Goal: Task Accomplishment & Management: Complete application form

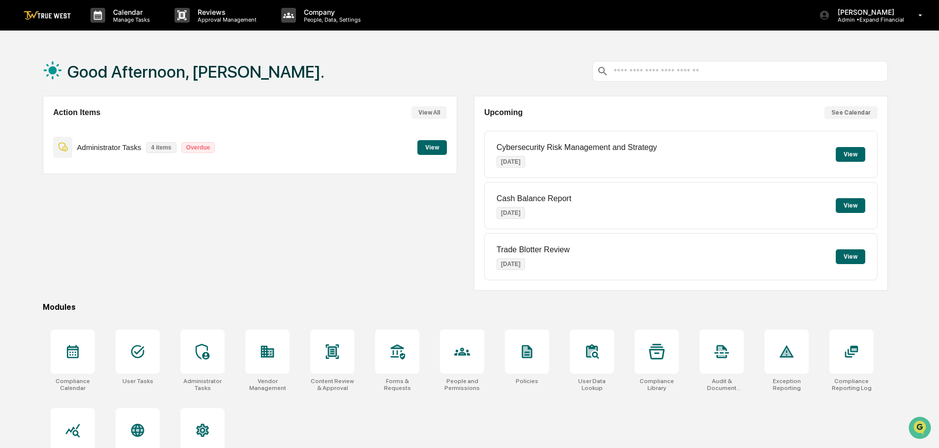
click at [431, 152] on button "View" at bounding box center [433, 147] width 30 height 15
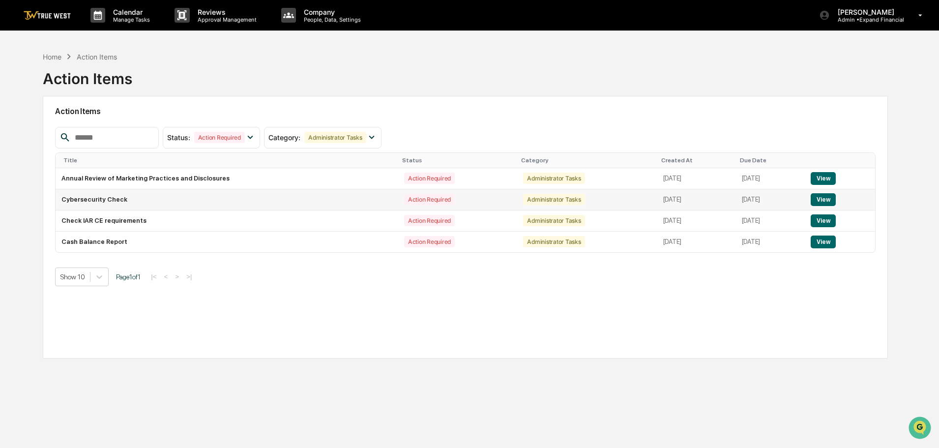
click at [832, 197] on button "View" at bounding box center [823, 199] width 25 height 13
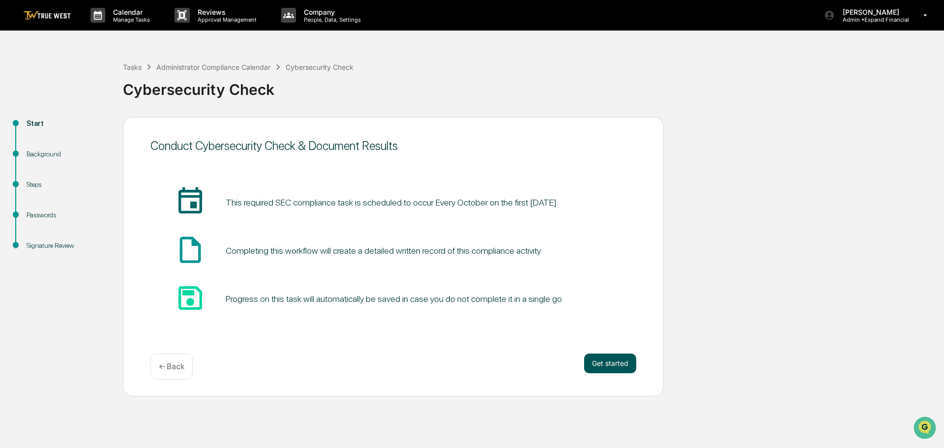
click at [605, 359] on button "Get started" at bounding box center [610, 364] width 52 height 20
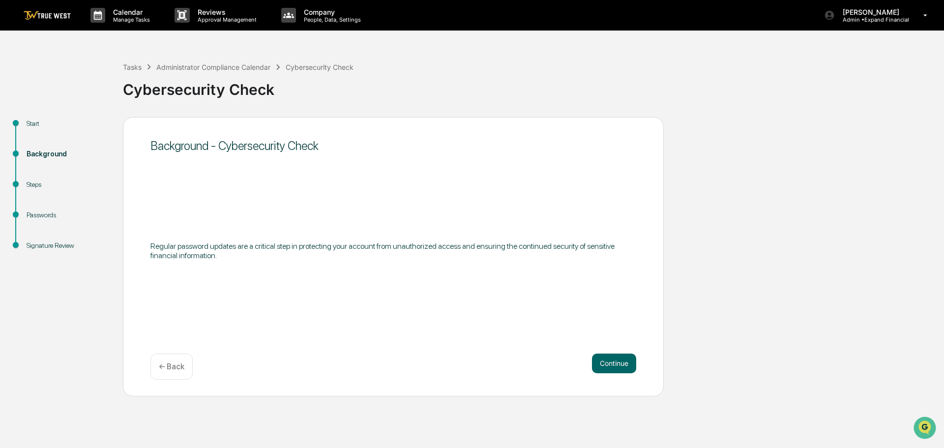
click at [605, 359] on button "Continue" at bounding box center [614, 364] width 44 height 20
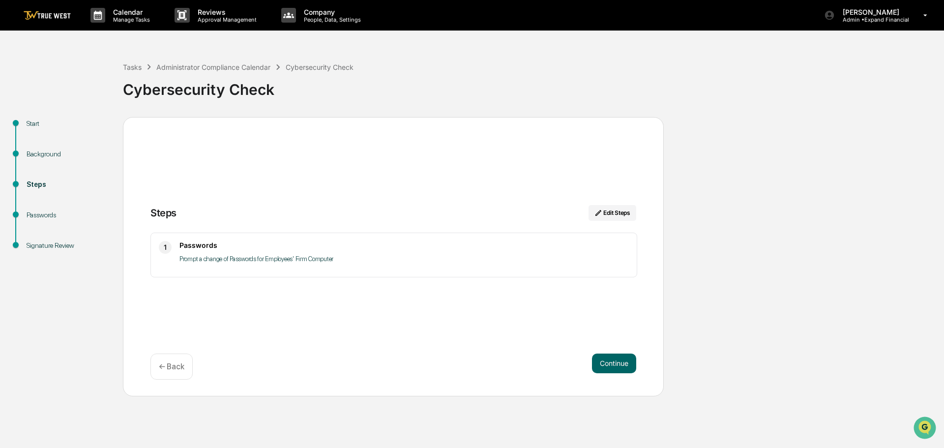
click at [605, 359] on button "Continue" at bounding box center [614, 364] width 44 height 20
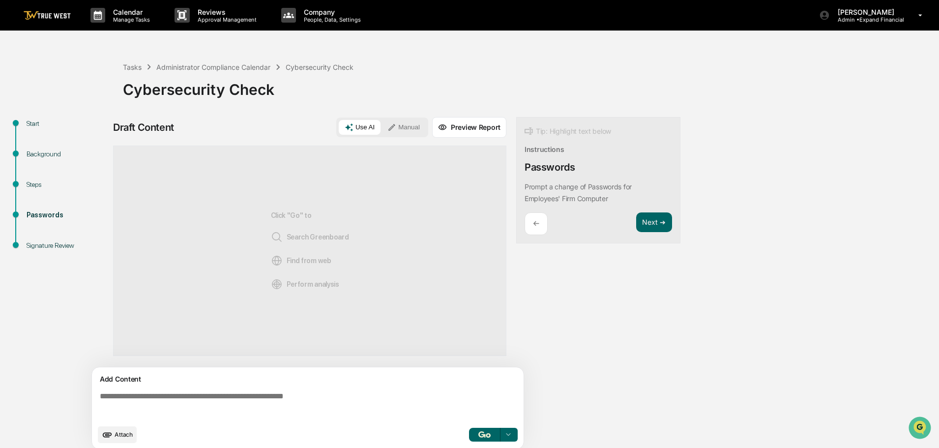
click at [300, 397] on textarea at bounding box center [310, 405] width 428 height 35
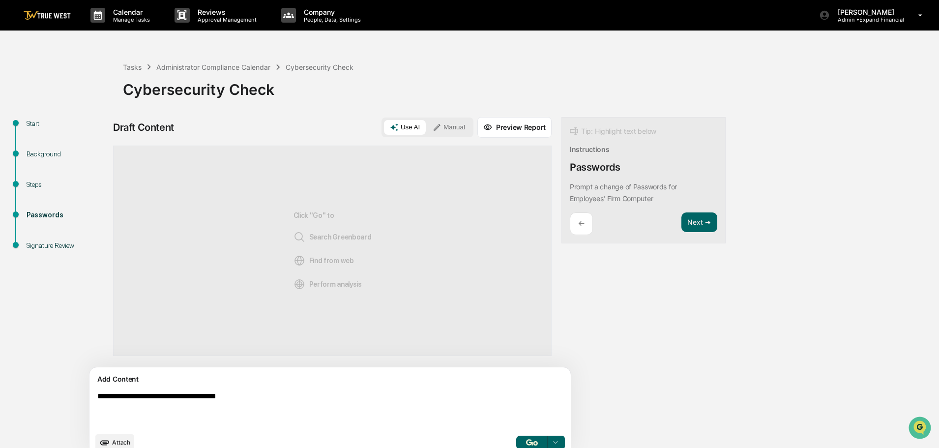
type textarea "**********"
click at [516, 442] on button "button" at bounding box center [531, 443] width 31 height 14
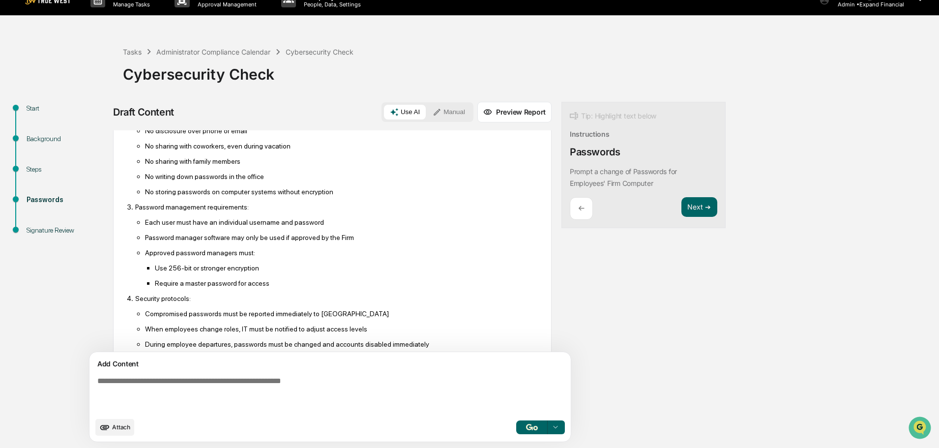
scroll to position [197, 0]
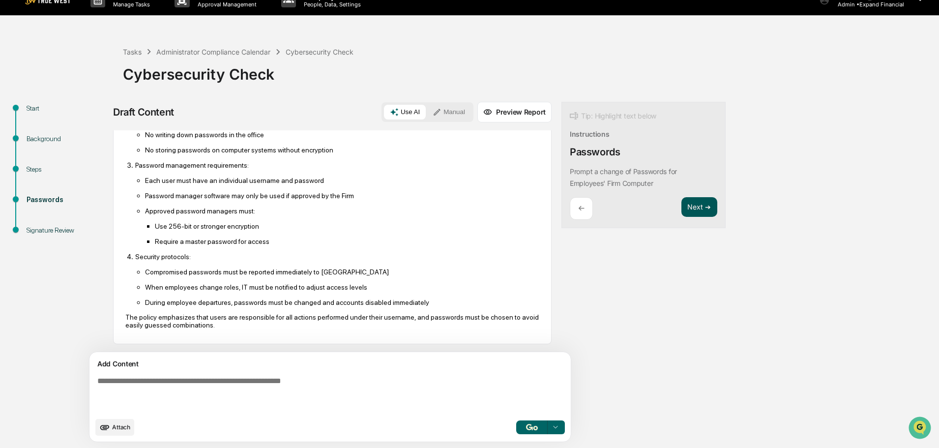
click at [682, 213] on button "Next ➔" at bounding box center [700, 207] width 36 height 20
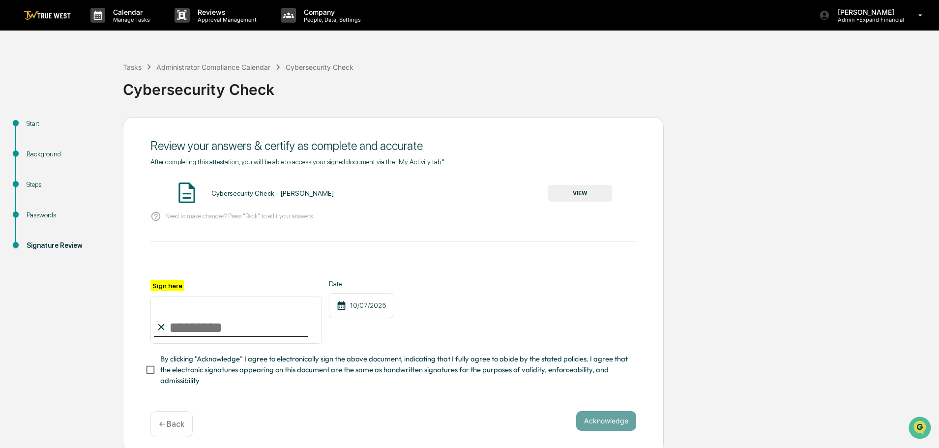
click at [587, 192] on button "VIEW" at bounding box center [580, 193] width 64 height 17
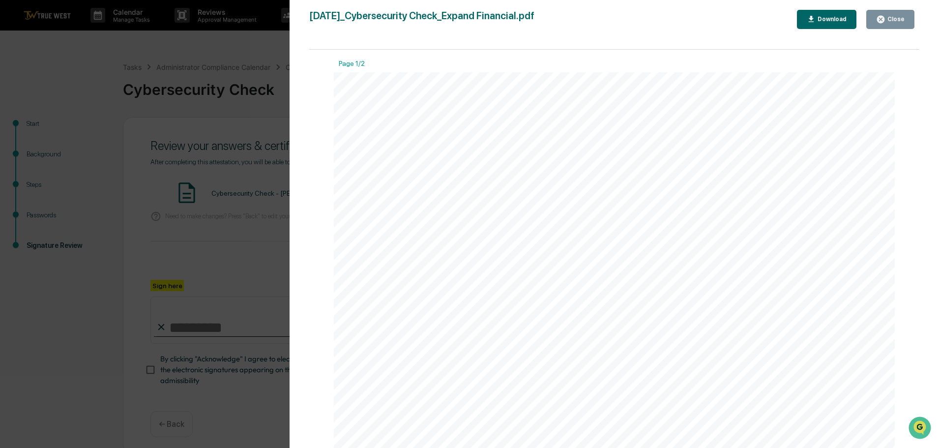
click at [894, 26] on button "Close" at bounding box center [891, 19] width 48 height 19
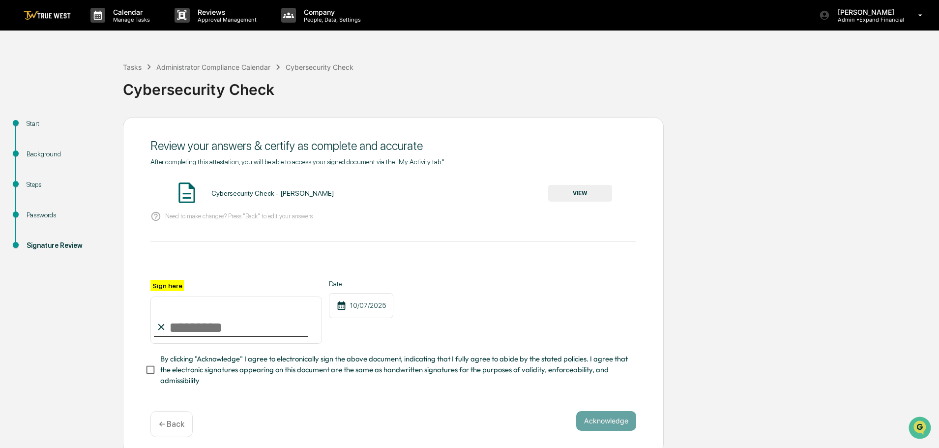
click at [196, 321] on input "Sign here" at bounding box center [236, 320] width 172 height 47
type input "**********"
click at [610, 419] on button "Acknowledge" at bounding box center [606, 421] width 60 height 20
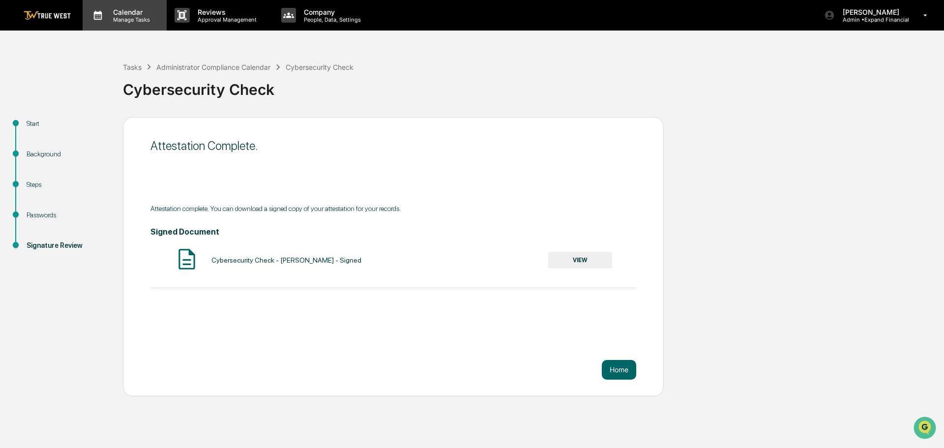
click at [120, 17] on p "Manage Tasks" at bounding box center [130, 19] width 50 height 7
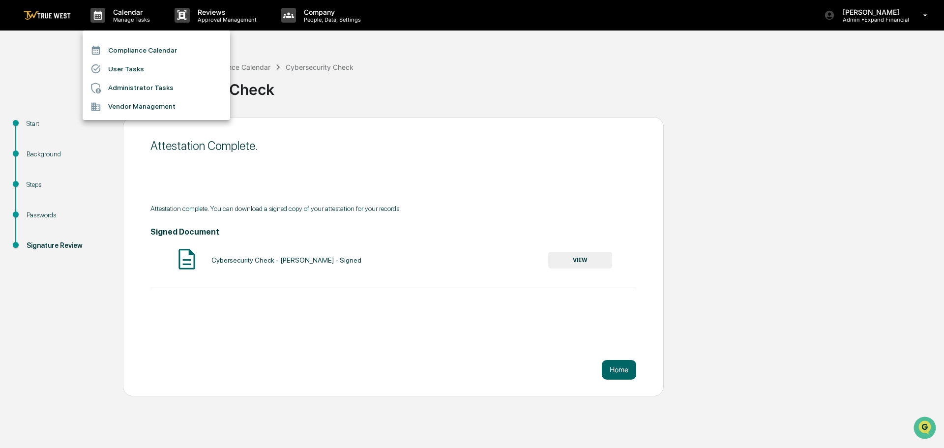
click at [132, 87] on li "Administrator Tasks" at bounding box center [157, 88] width 148 height 19
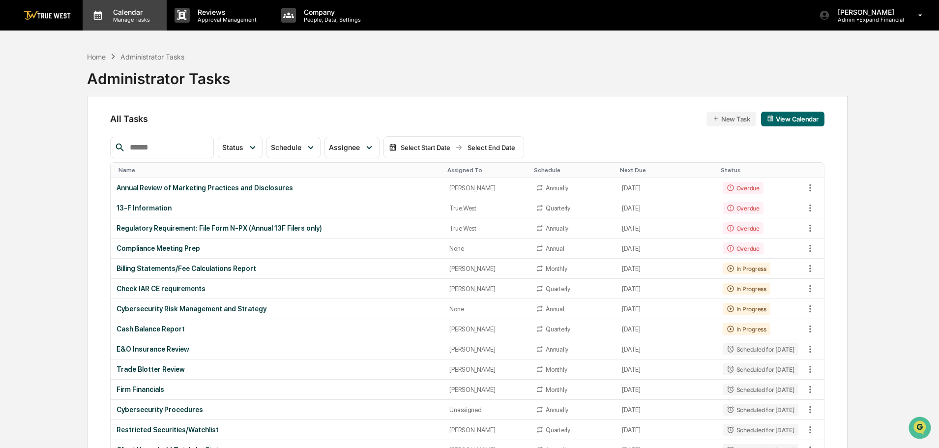
click at [125, 19] on p "Manage Tasks" at bounding box center [130, 19] width 50 height 7
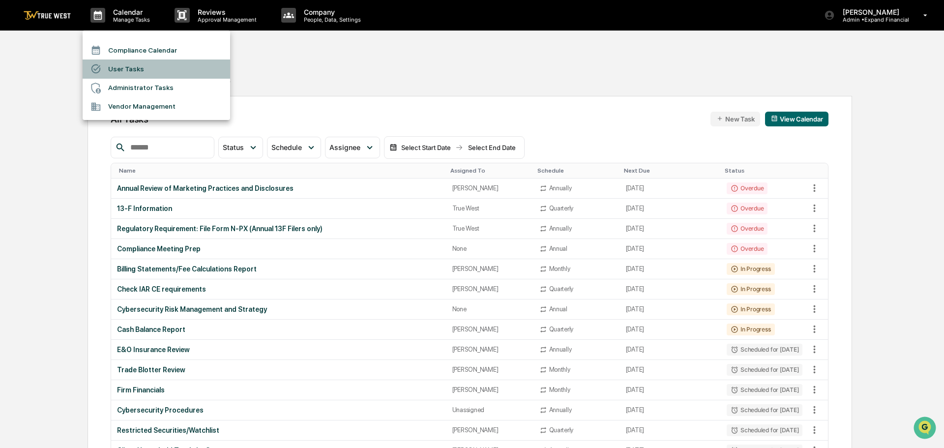
click at [125, 71] on li "User Tasks" at bounding box center [157, 69] width 148 height 19
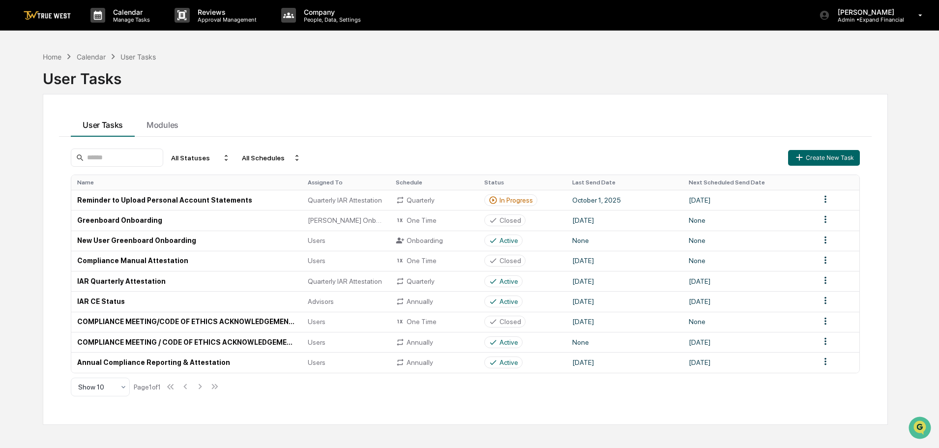
click at [96, 58] on div "Calendar" at bounding box center [91, 57] width 29 height 8
click at [55, 58] on div "Home" at bounding box center [52, 57] width 19 height 8
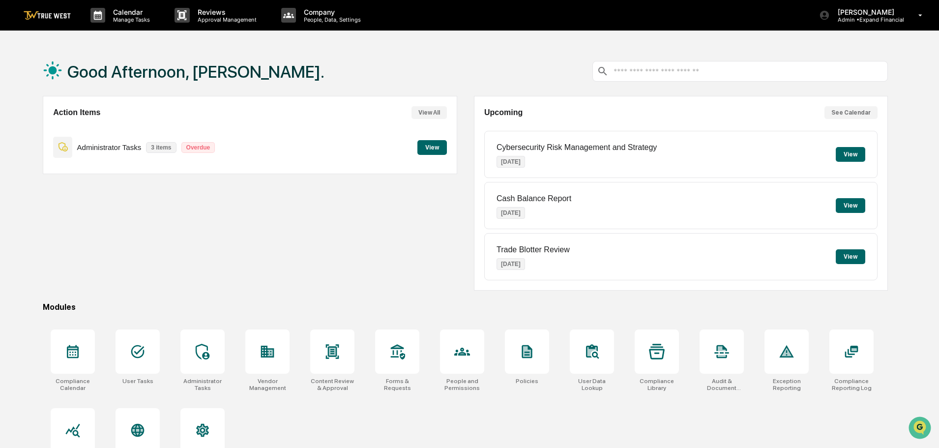
click at [429, 149] on button "View" at bounding box center [433, 147] width 30 height 15
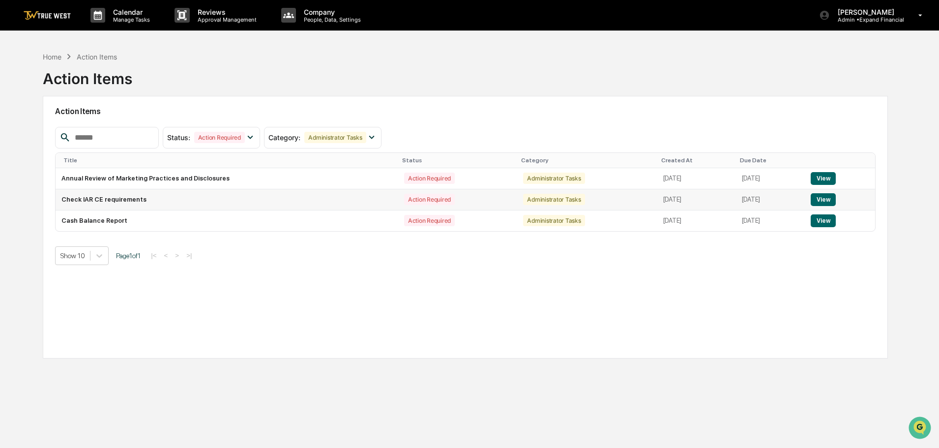
click at [830, 198] on button "View" at bounding box center [823, 199] width 25 height 13
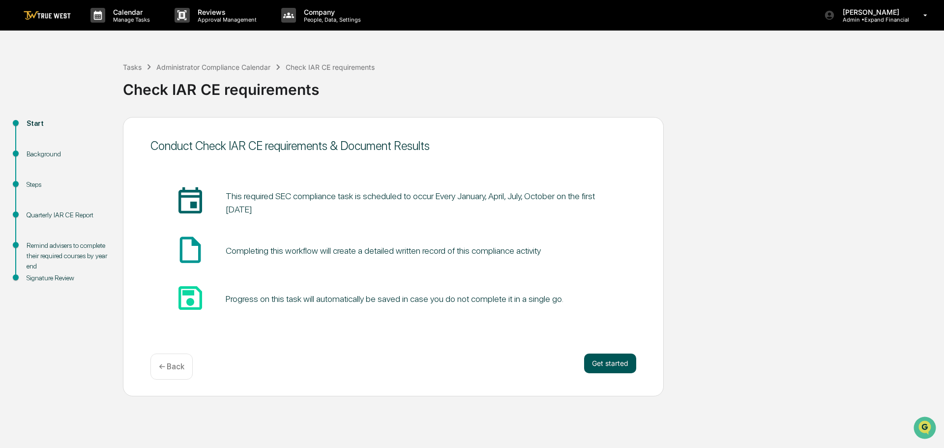
click at [616, 361] on button "Get started" at bounding box center [610, 364] width 52 height 20
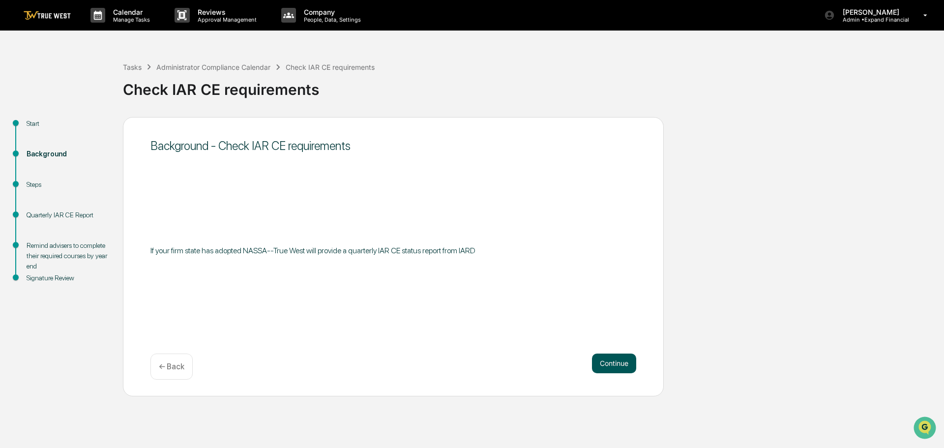
click at [612, 364] on button "Continue" at bounding box center [614, 364] width 44 height 20
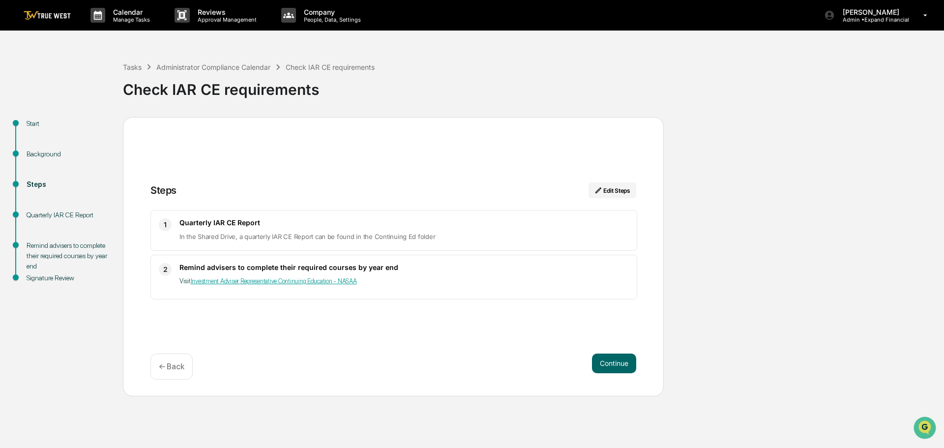
click at [286, 282] on link "Investment Adviser Representative Continuing Education - NASAA" at bounding box center [274, 280] width 166 height 7
click at [622, 364] on button "Continue" at bounding box center [614, 364] width 44 height 20
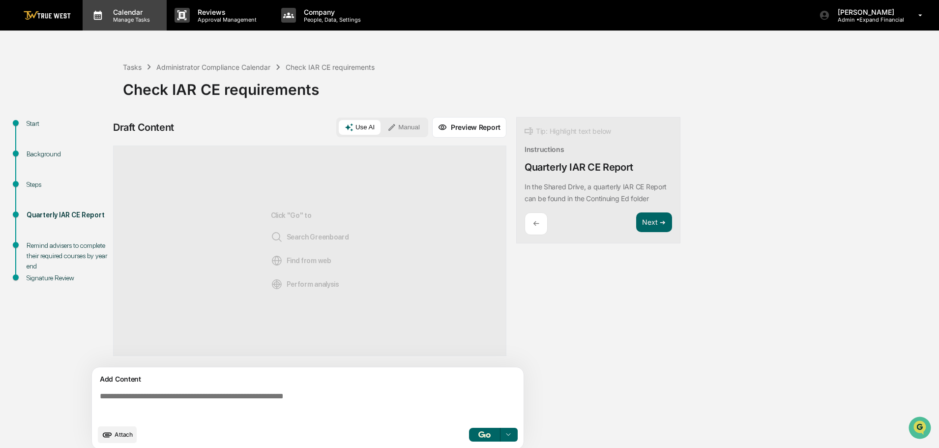
click at [126, 24] on div "Calendar Manage Tasks" at bounding box center [125, 15] width 84 height 30
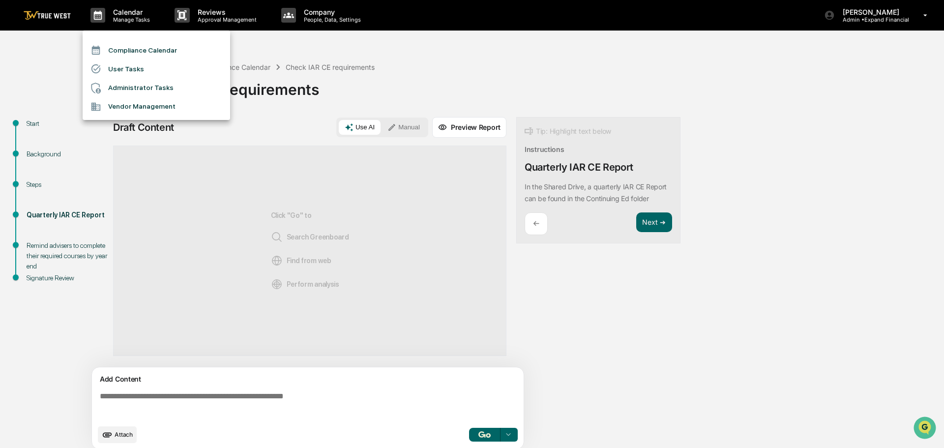
click at [127, 89] on li "Administrator Tasks" at bounding box center [157, 88] width 148 height 19
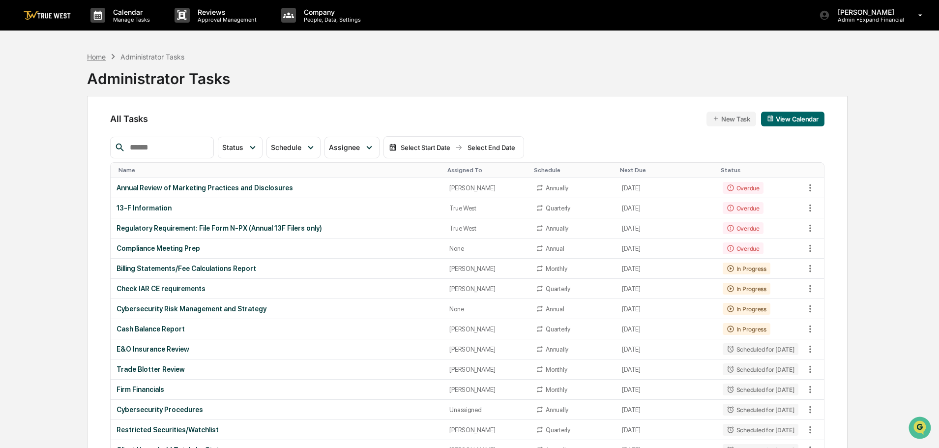
click at [90, 55] on div "Home" at bounding box center [96, 57] width 19 height 8
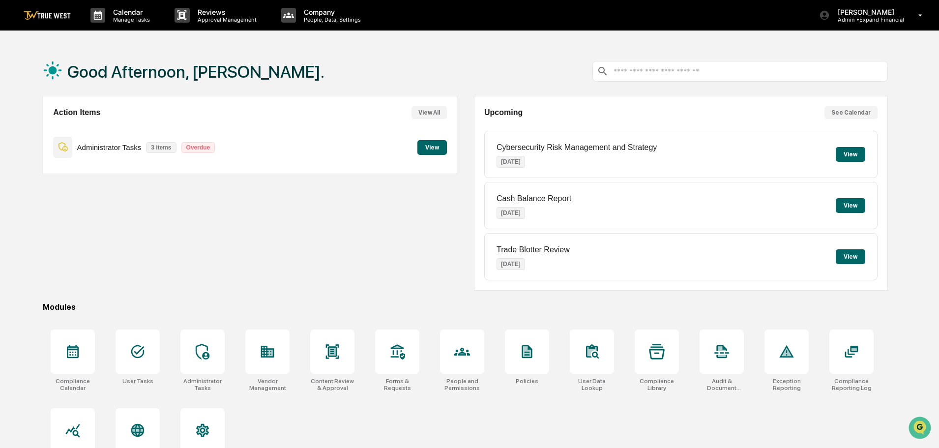
click at [434, 147] on button "View" at bounding box center [433, 147] width 30 height 15
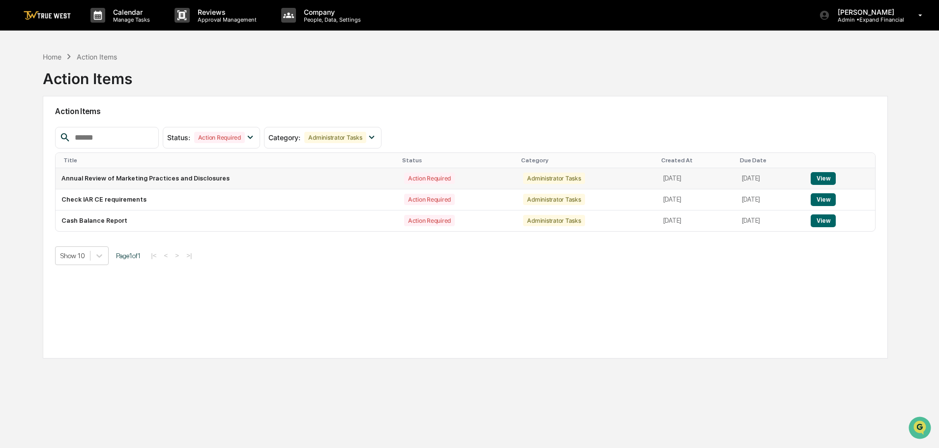
click at [823, 180] on button "View" at bounding box center [823, 178] width 25 height 13
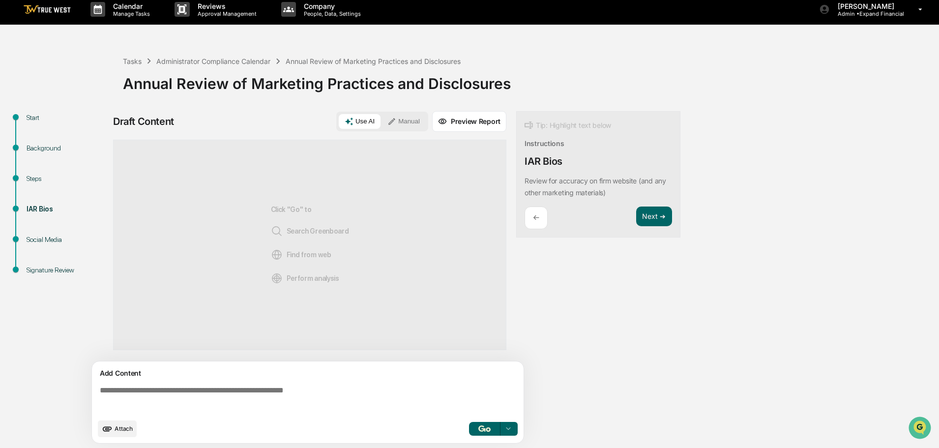
scroll to position [7, 0]
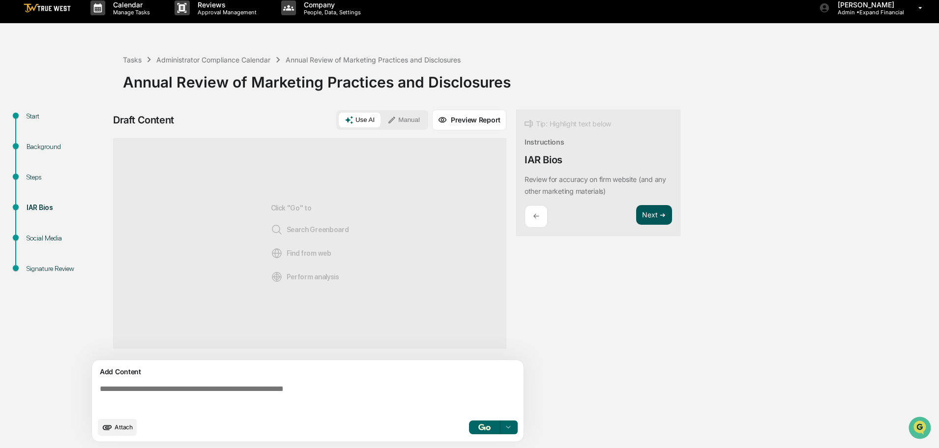
click at [650, 213] on button "Next ➔" at bounding box center [654, 215] width 36 height 20
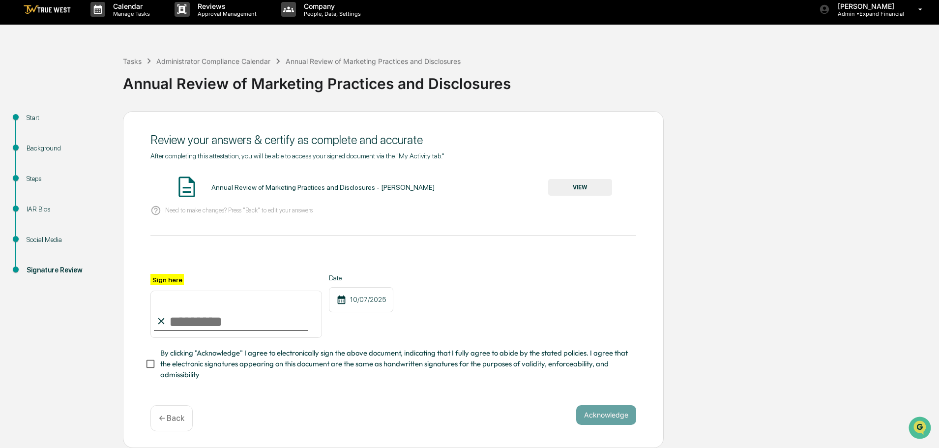
click at [172, 417] on p "← Back" at bounding box center [172, 418] width 26 height 9
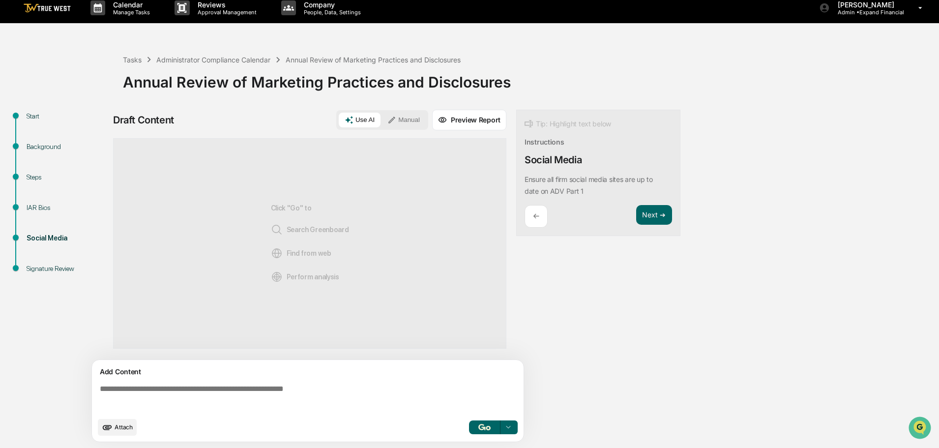
click at [172, 417] on div "Add Content Attach Select..." at bounding box center [308, 401] width 432 height 82
click at [534, 213] on p "←" at bounding box center [536, 215] width 6 height 9
click at [279, 383] on textarea at bounding box center [310, 398] width 428 height 35
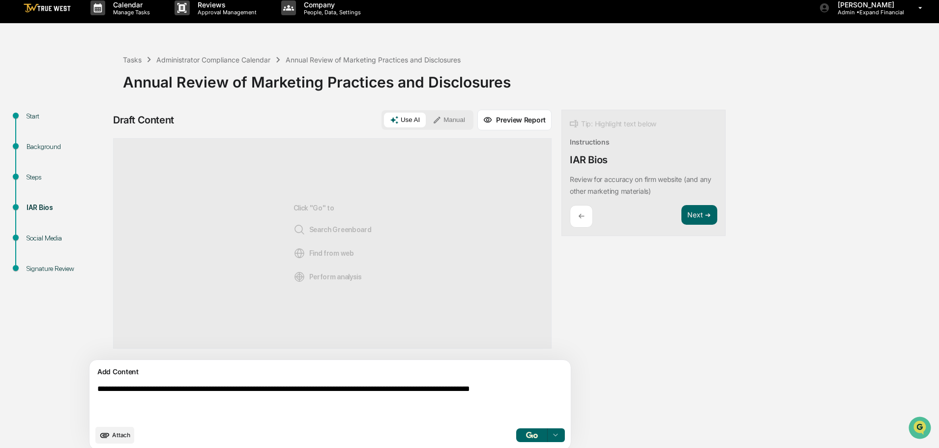
click at [427, 119] on button "Manual" at bounding box center [449, 120] width 44 height 15
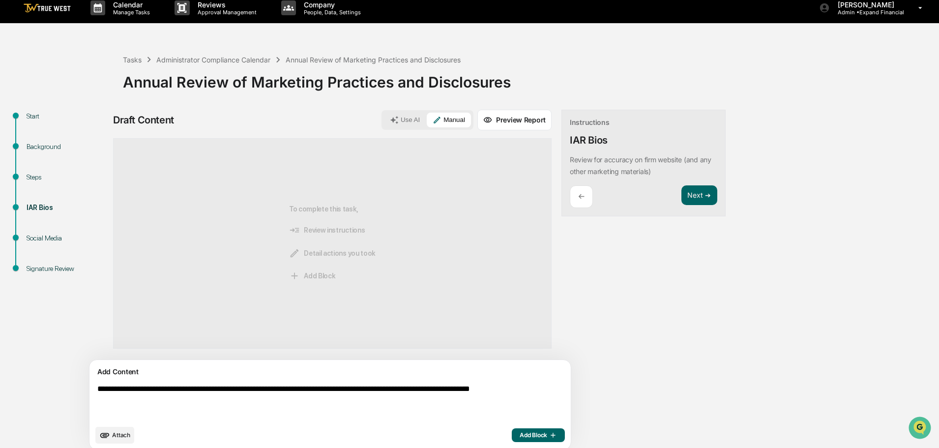
click at [273, 409] on textarea "**********" at bounding box center [307, 402] width 428 height 43
click at [170, 422] on textarea "**********" at bounding box center [307, 402] width 428 height 43
click at [197, 405] on textarea "**********" at bounding box center [307, 402] width 428 height 43
type textarea "**********"
click at [427, 117] on button "Manual" at bounding box center [449, 120] width 44 height 15
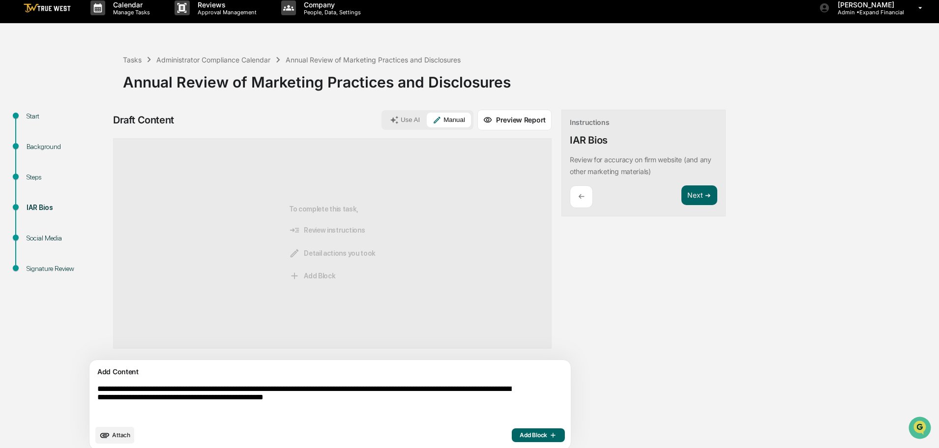
click at [520, 435] on span "Add Block" at bounding box center [538, 435] width 37 height 8
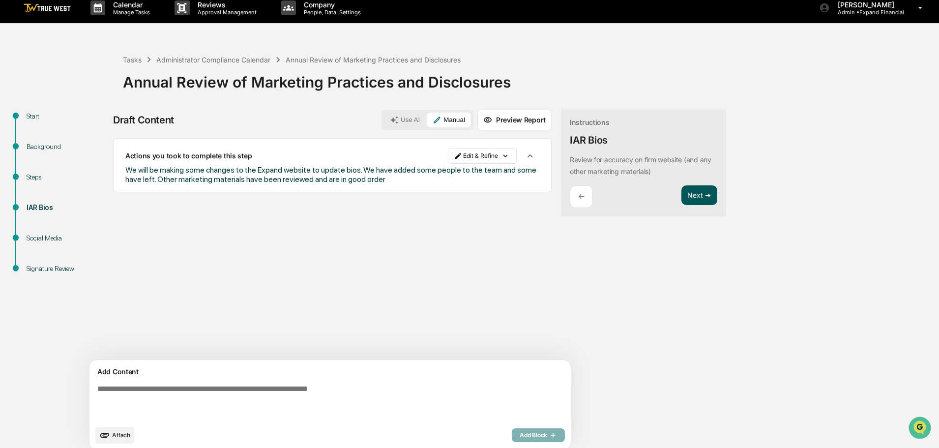
click at [682, 195] on button "Next ➔" at bounding box center [700, 195] width 36 height 20
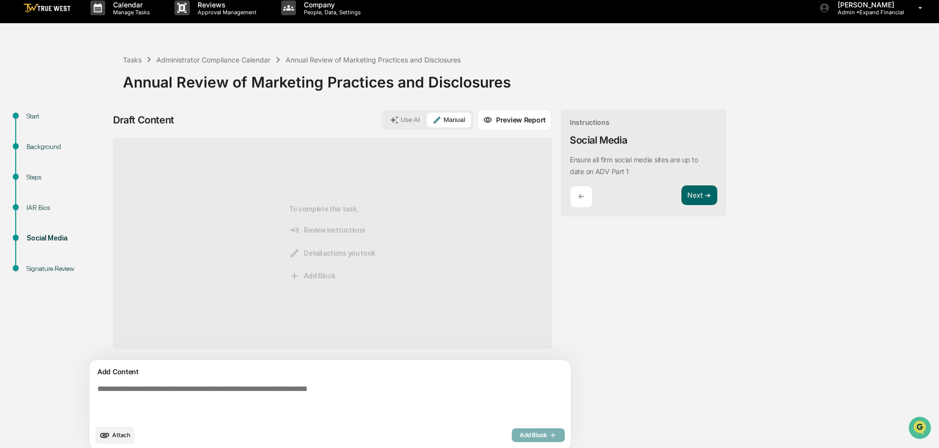
click at [273, 385] on textarea at bounding box center [307, 402] width 428 height 43
type textarea "**********"
click at [427, 121] on button "Manual" at bounding box center [449, 120] width 44 height 15
click at [520, 435] on span "Add Block" at bounding box center [538, 435] width 37 height 8
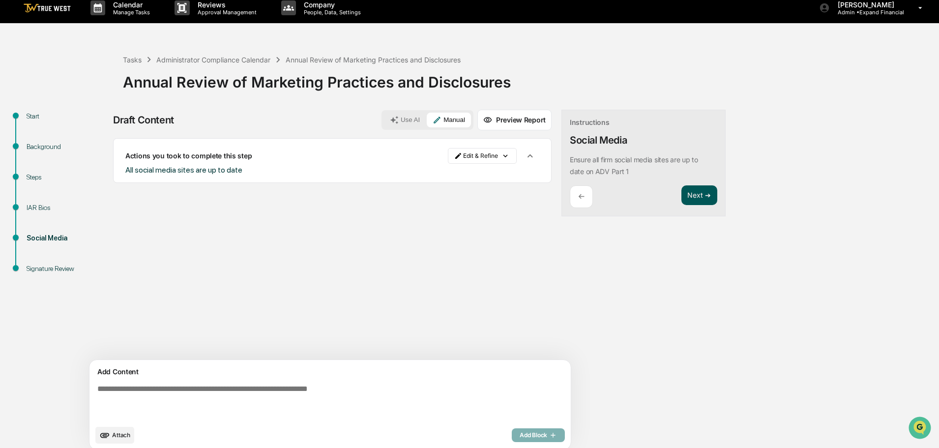
click at [682, 202] on button "Next ➔" at bounding box center [700, 195] width 36 height 20
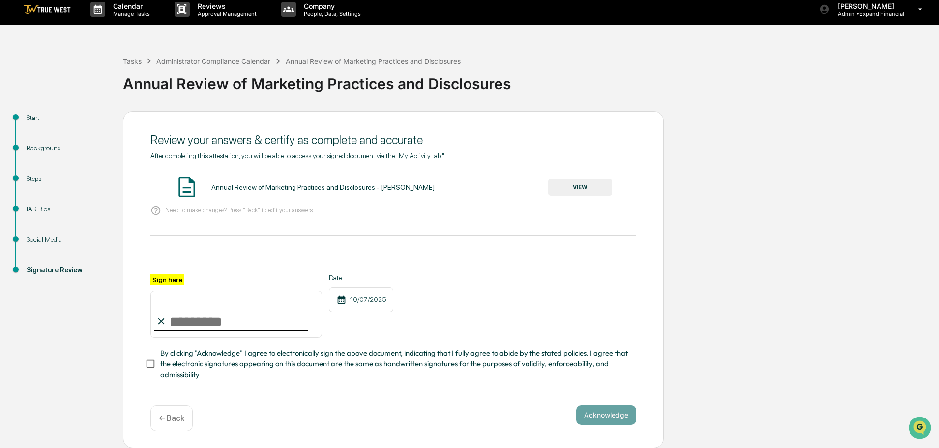
click at [591, 185] on button "VIEW" at bounding box center [580, 187] width 64 height 17
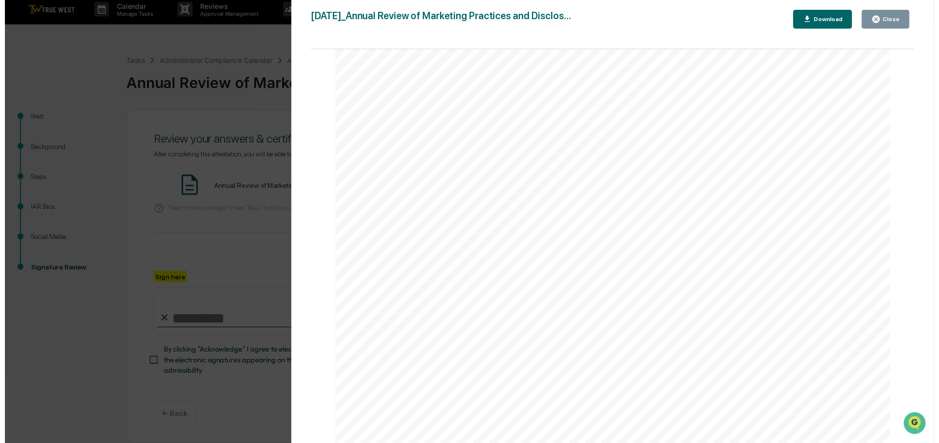
scroll to position [0, 0]
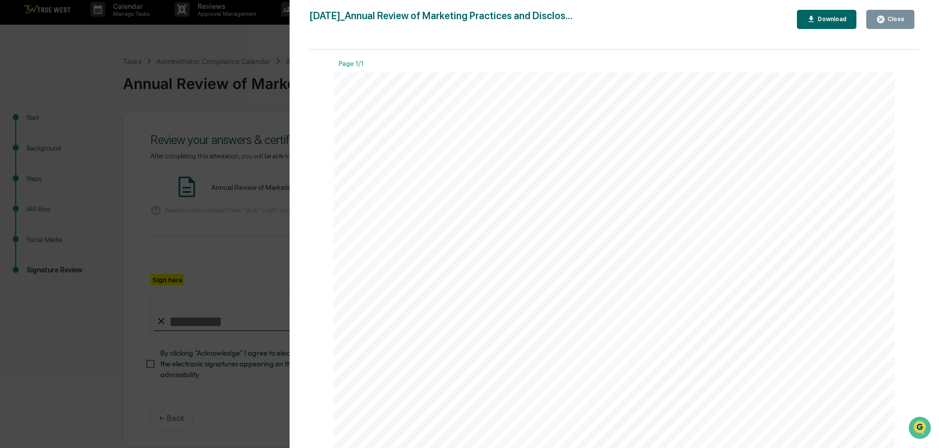
click at [892, 20] on div "Close" at bounding box center [895, 19] width 19 height 7
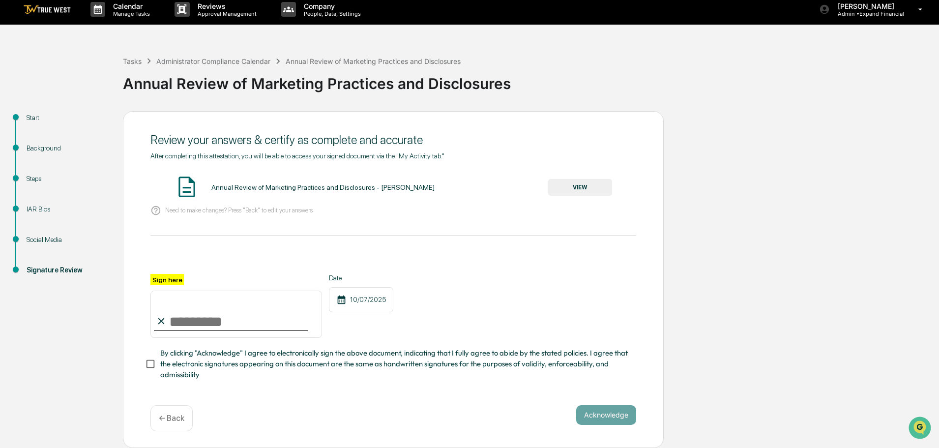
click at [267, 313] on input "Sign here" at bounding box center [236, 314] width 172 height 47
type input "**********"
click at [602, 420] on button "Acknowledge" at bounding box center [606, 415] width 60 height 20
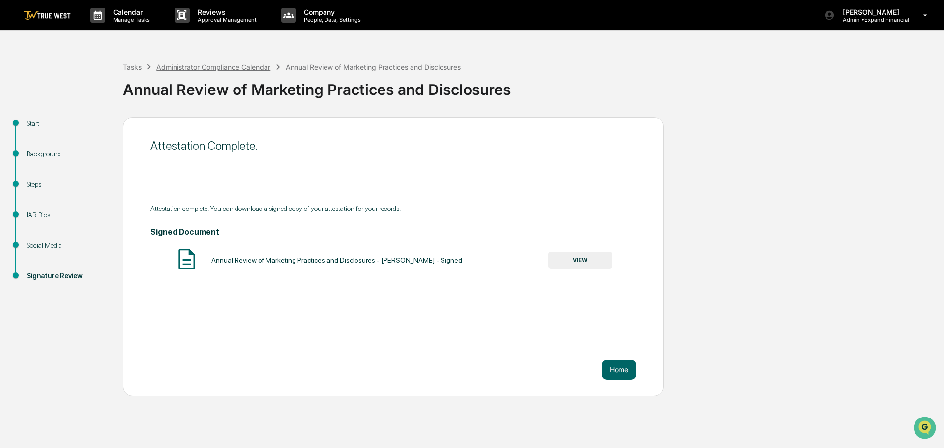
click at [199, 66] on div "Administrator Compliance Calendar" at bounding box center [213, 67] width 114 height 8
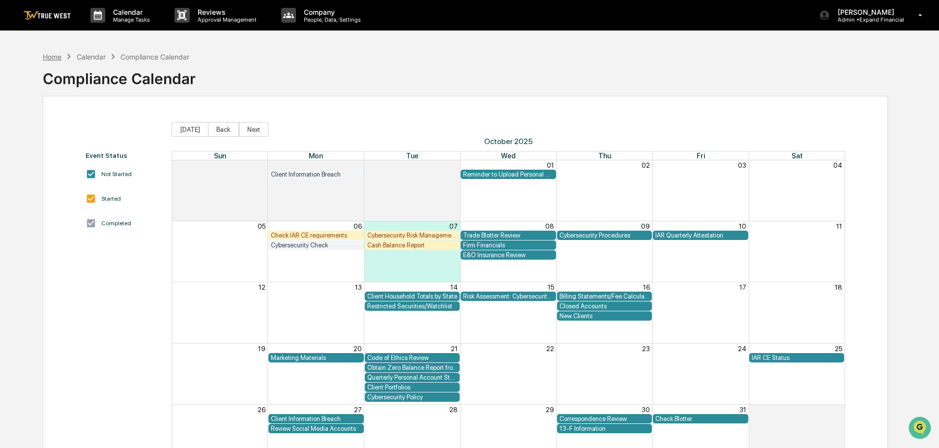
click at [54, 57] on div "Home" at bounding box center [52, 57] width 19 height 8
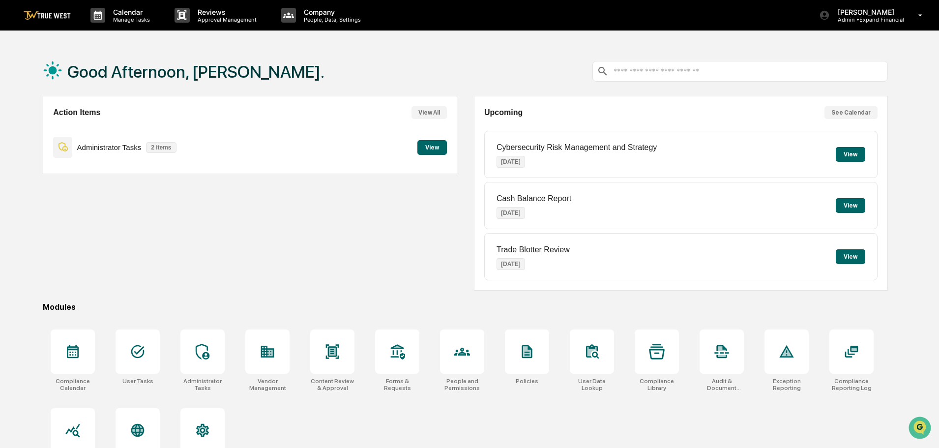
click at [436, 150] on button "View" at bounding box center [433, 147] width 30 height 15
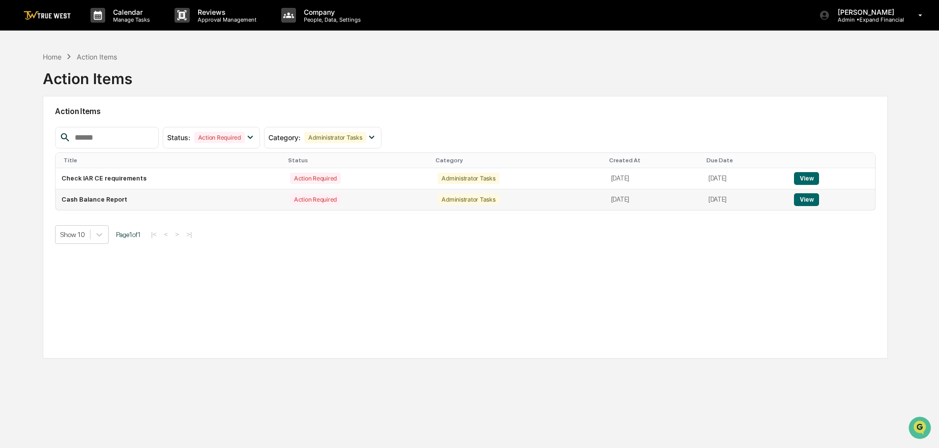
click at [819, 198] on button "View" at bounding box center [806, 199] width 25 height 13
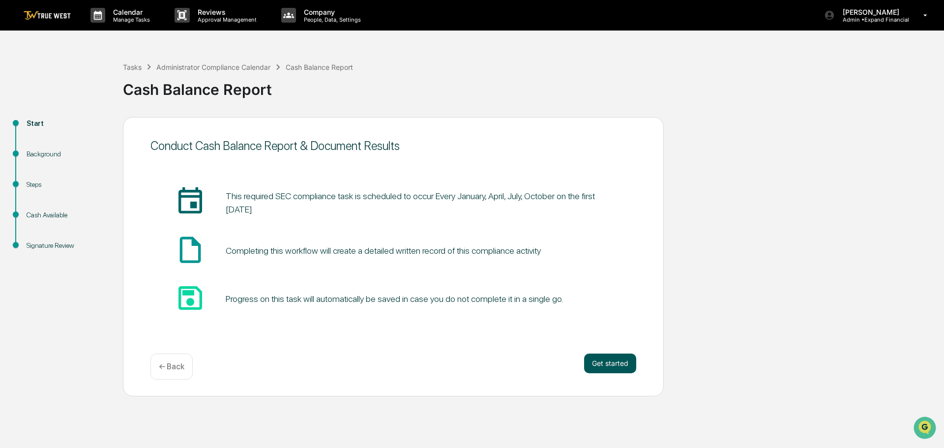
click at [612, 358] on button "Get started" at bounding box center [610, 364] width 52 height 20
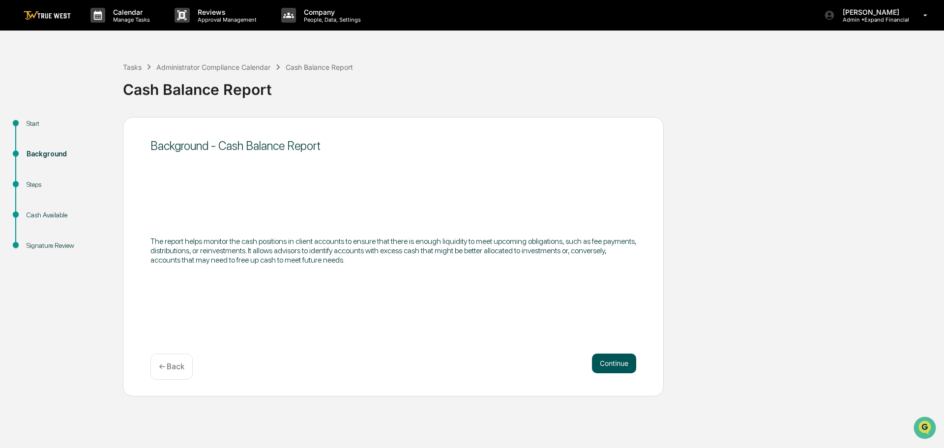
click at [611, 360] on button "Continue" at bounding box center [614, 364] width 44 height 20
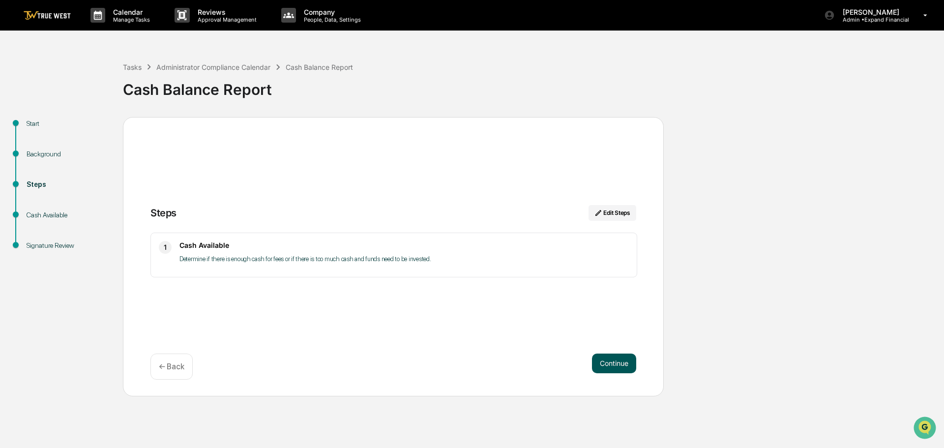
click at [613, 362] on button "Continue" at bounding box center [614, 364] width 44 height 20
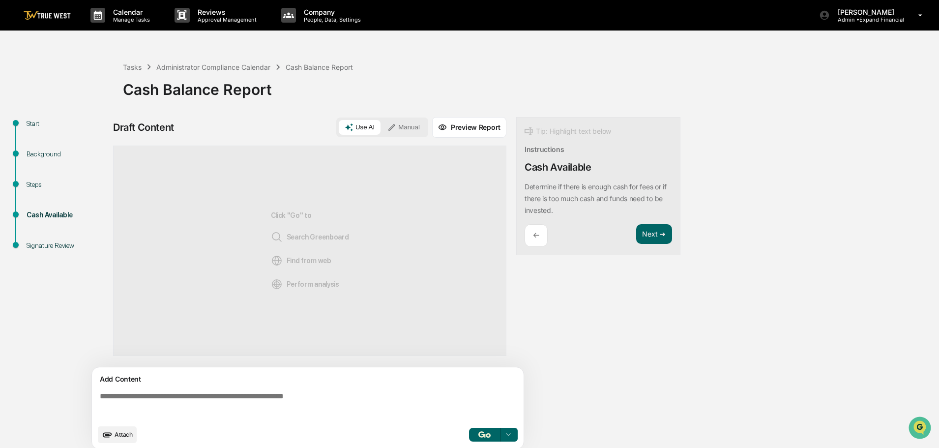
click at [264, 402] on textarea at bounding box center [310, 405] width 428 height 35
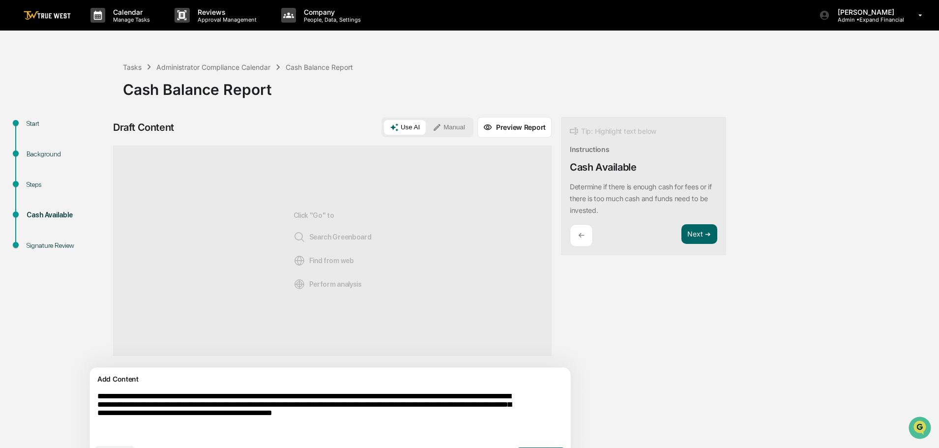
click at [452, 420] on textarea "**********" at bounding box center [307, 415] width 428 height 55
drag, startPoint x: 98, startPoint y: 398, endPoint x: 150, endPoint y: 436, distance: 64.4
click at [150, 436] on textarea "**********" at bounding box center [307, 415] width 428 height 55
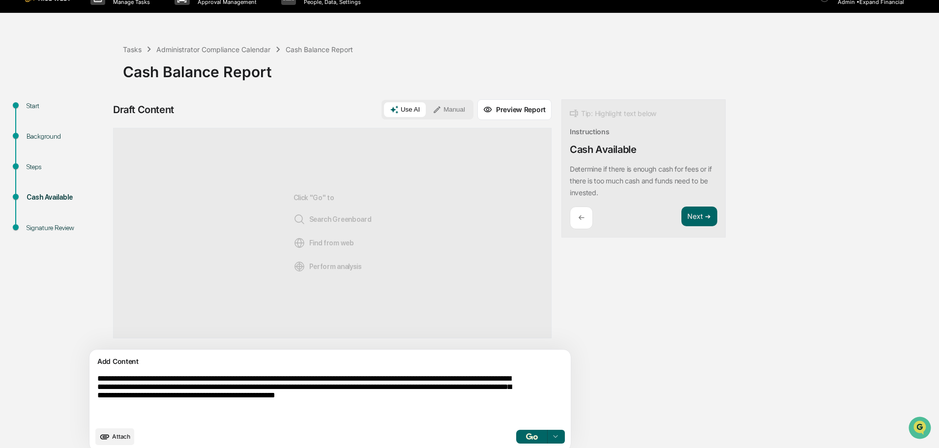
scroll to position [27, 0]
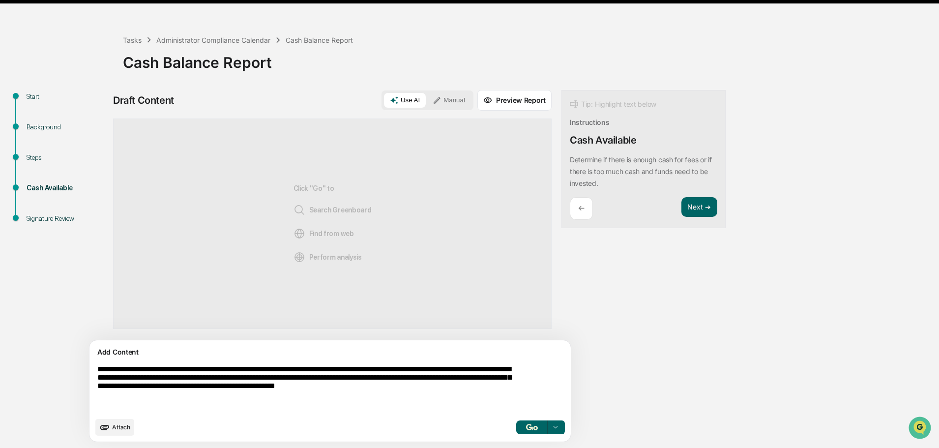
type textarea "**********"
click at [120, 426] on span "Attach" at bounding box center [121, 426] width 18 height 7
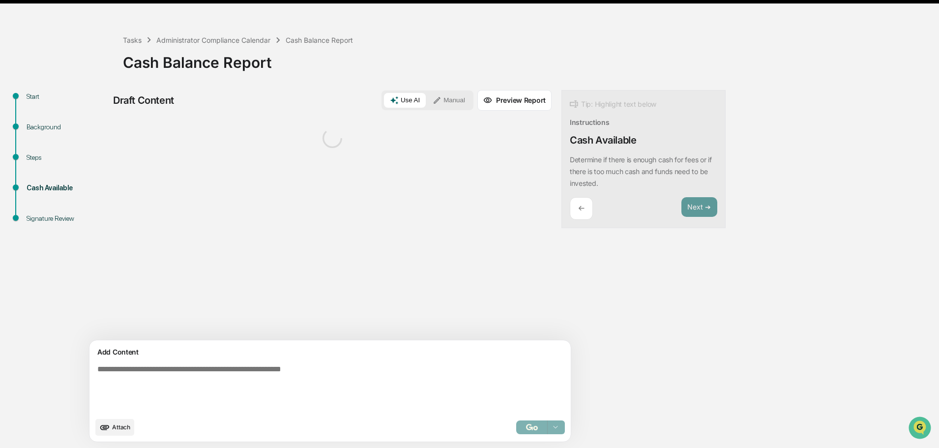
click at [233, 372] on textarea at bounding box center [307, 388] width 428 height 55
paste textarea "**********"
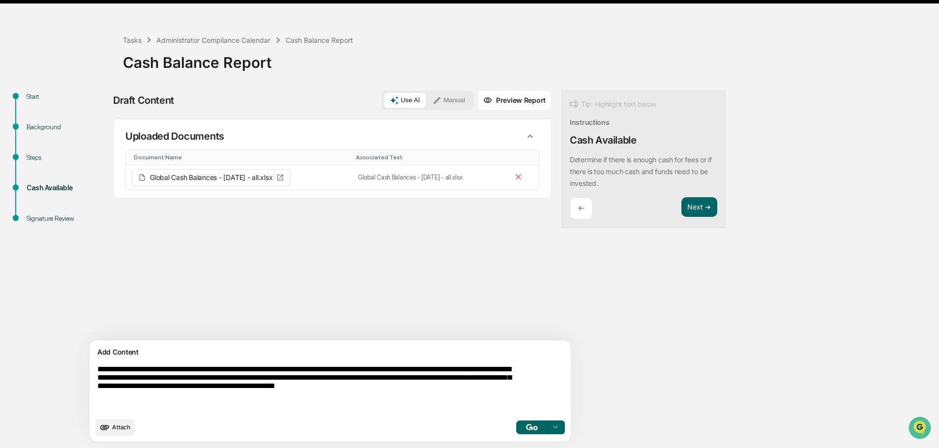
type textarea "**********"
click at [516, 427] on button "button" at bounding box center [531, 427] width 31 height 14
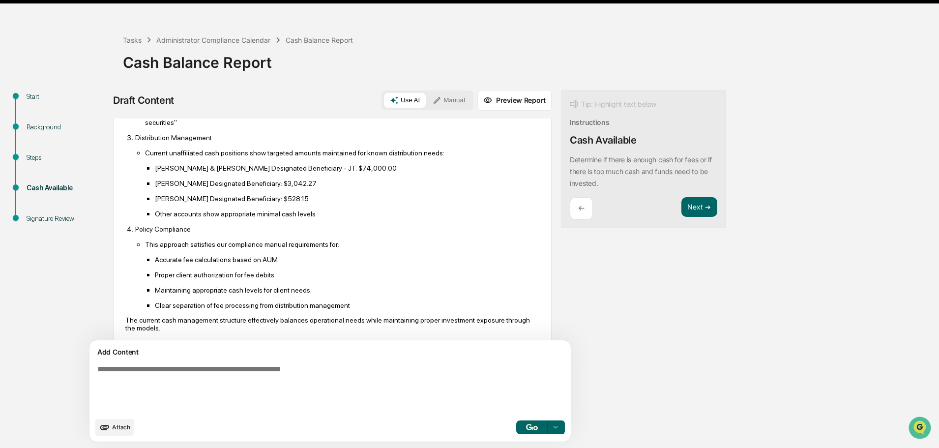
scroll to position [338, 0]
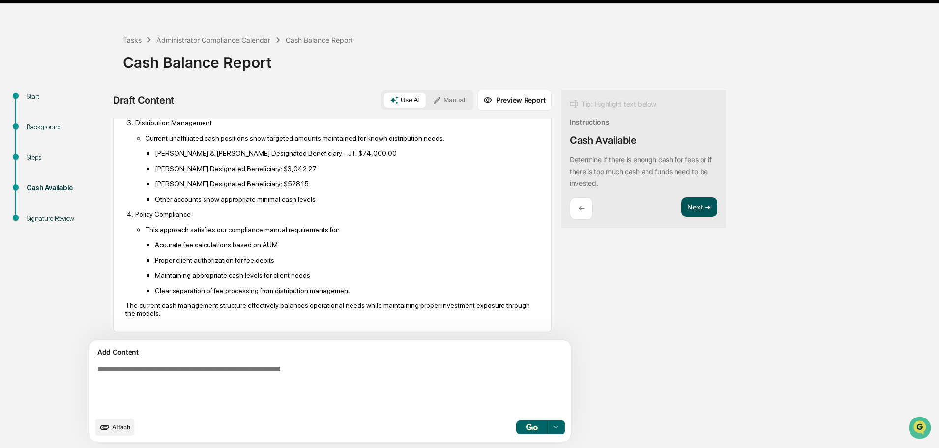
click at [682, 209] on button "Next ➔" at bounding box center [700, 207] width 36 height 20
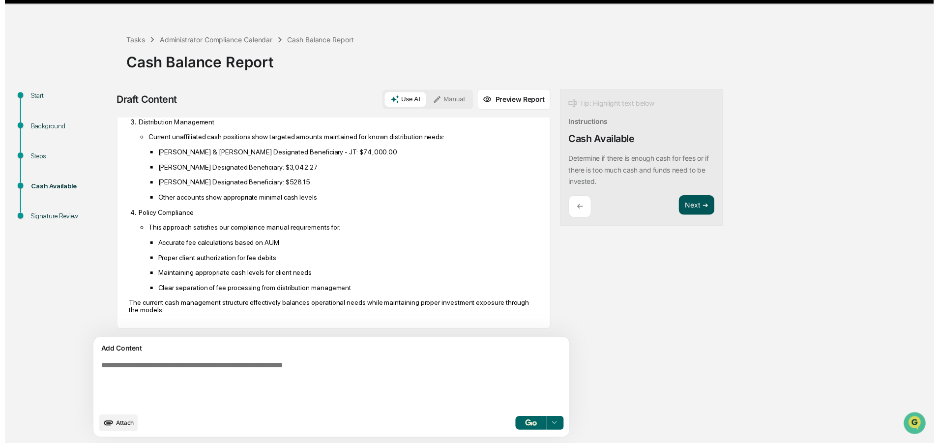
scroll to position [9, 0]
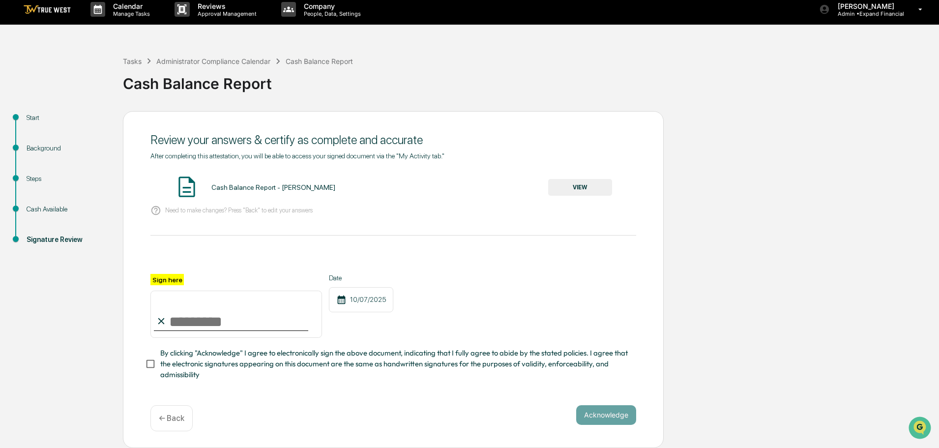
click at [567, 187] on button "VIEW" at bounding box center [580, 187] width 64 height 17
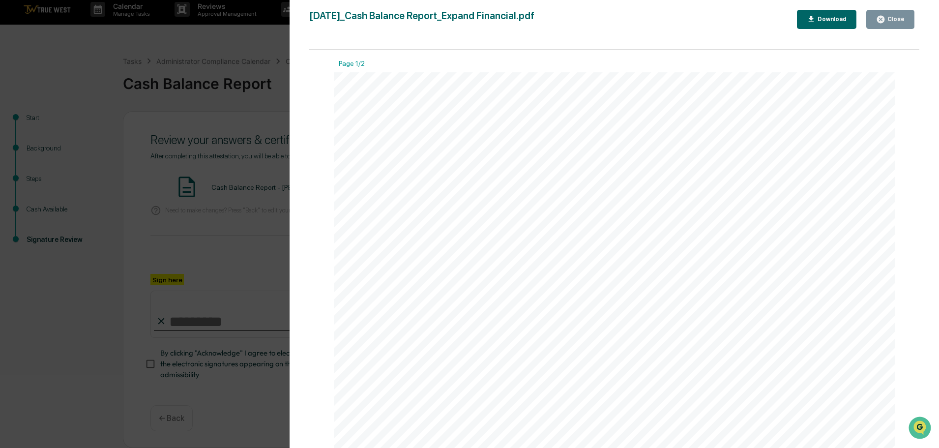
click at [890, 16] on div "Close" at bounding box center [895, 19] width 19 height 7
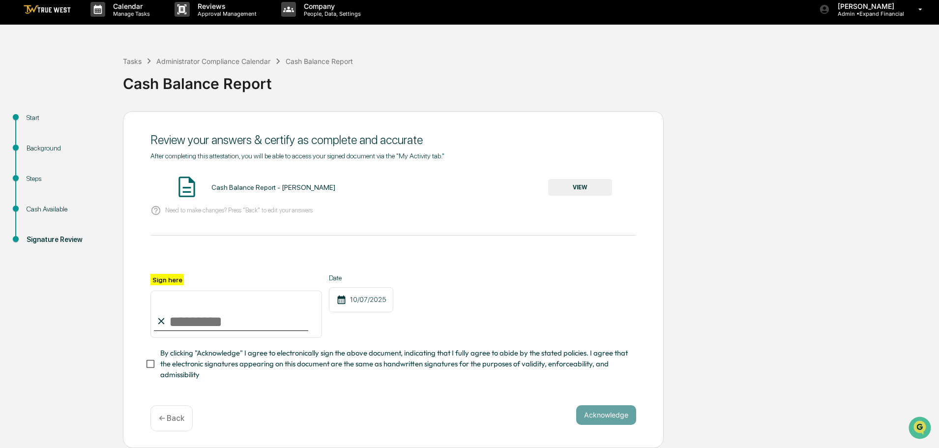
click at [244, 319] on input "Sign here" at bounding box center [236, 314] width 172 height 47
type input "**********"
click at [616, 407] on button "Acknowledge" at bounding box center [606, 415] width 60 height 20
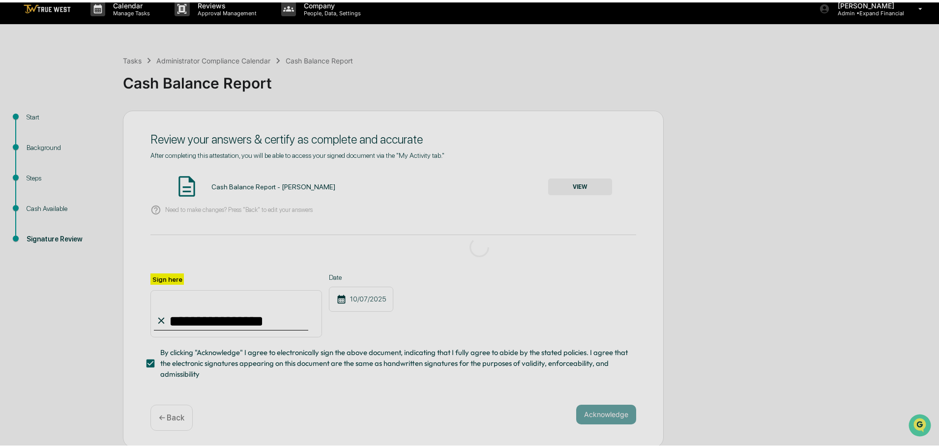
scroll to position [0, 0]
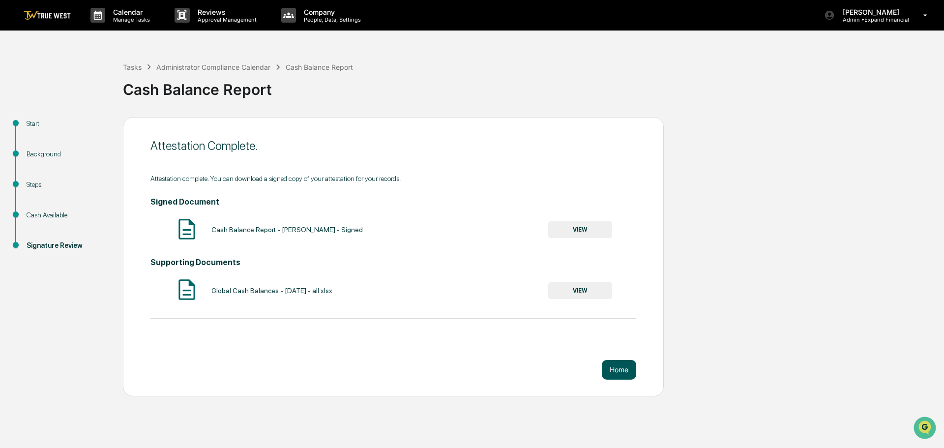
click at [614, 367] on button "Home" at bounding box center [619, 370] width 34 height 20
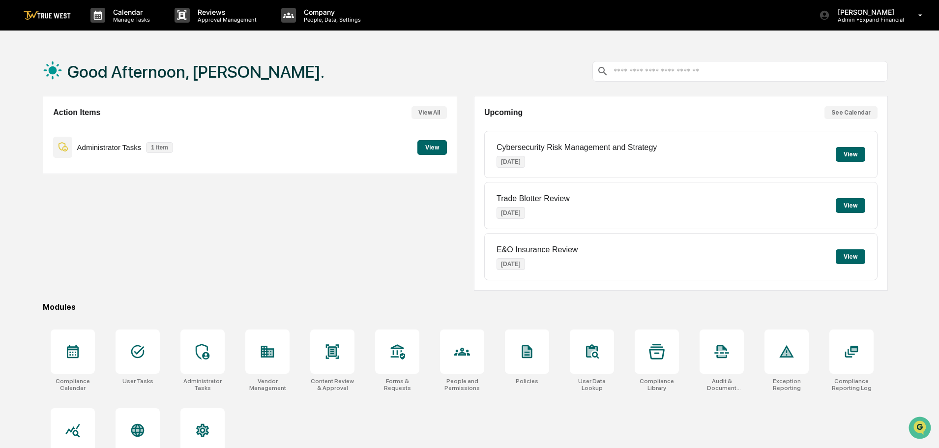
click at [440, 144] on button "View" at bounding box center [433, 147] width 30 height 15
